Goal: Task Accomplishment & Management: Manage account settings

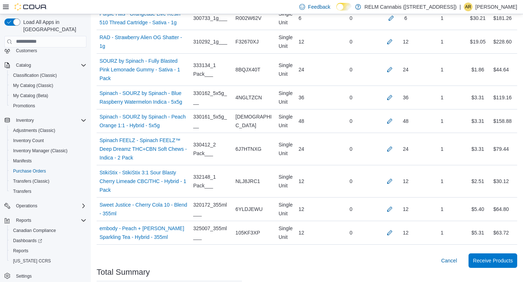
scroll to position [960, 0]
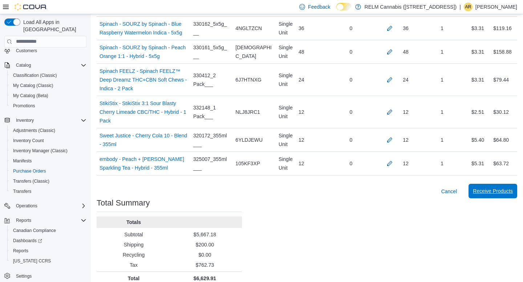
click at [495, 188] on span "Receive Products" at bounding box center [493, 191] width 40 height 7
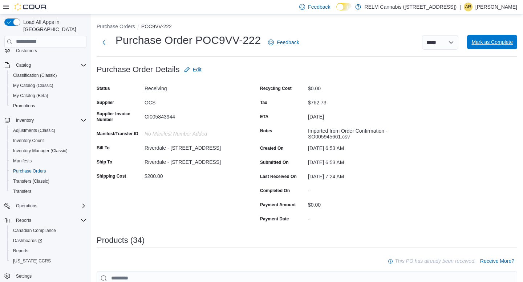
click at [490, 44] on span "Mark as Complete" at bounding box center [491, 41] width 41 height 7
